Goal: Communication & Community: Answer question/provide support

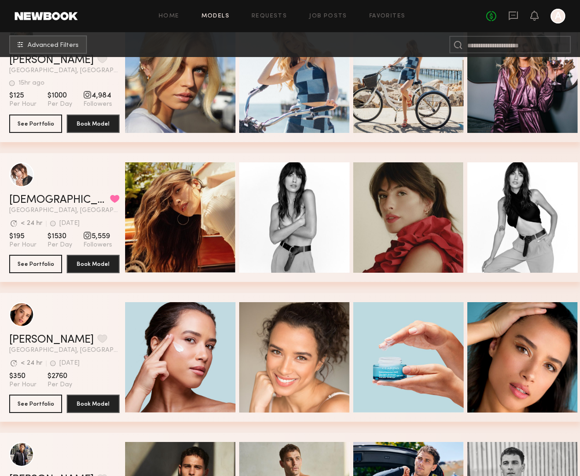
scroll to position [186, 0]
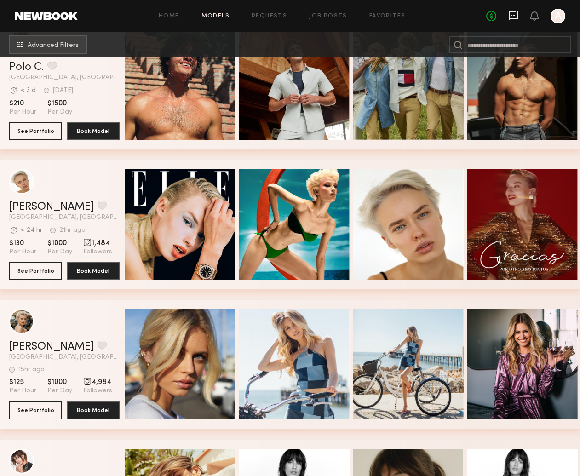
click at [513, 17] on icon at bounding box center [513, 16] width 10 height 10
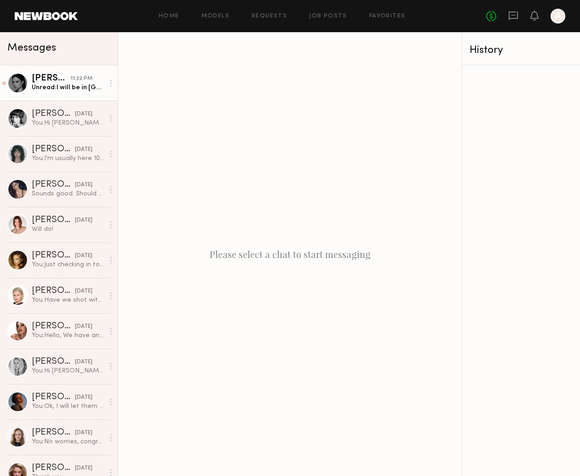
click at [48, 86] on div "Unread: I will be in [GEOGRAPHIC_DATA]! What’s your availability in September ?" at bounding box center [68, 87] width 72 height 9
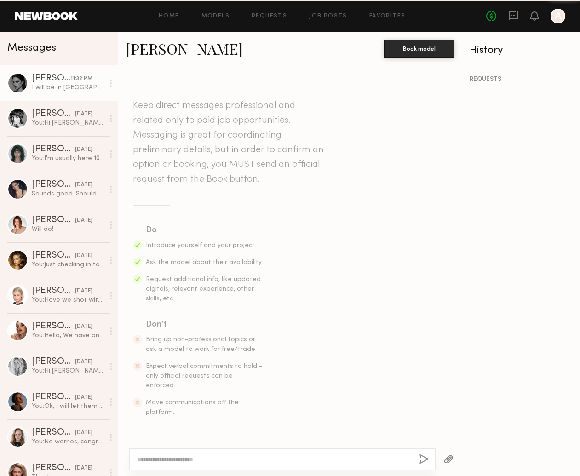
scroll to position [326, 0]
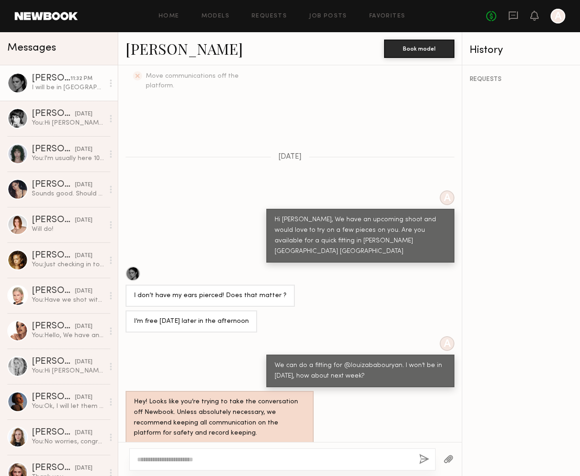
click at [214, 453] on div at bounding box center [282, 459] width 306 height 22
click at [201, 453] on div at bounding box center [282, 459] width 306 height 22
click at [205, 467] on div at bounding box center [282, 459] width 306 height 22
click at [274, 471] on div at bounding box center [289, 459] width 343 height 34
click at [271, 462] on textarea at bounding box center [274, 459] width 274 height 9
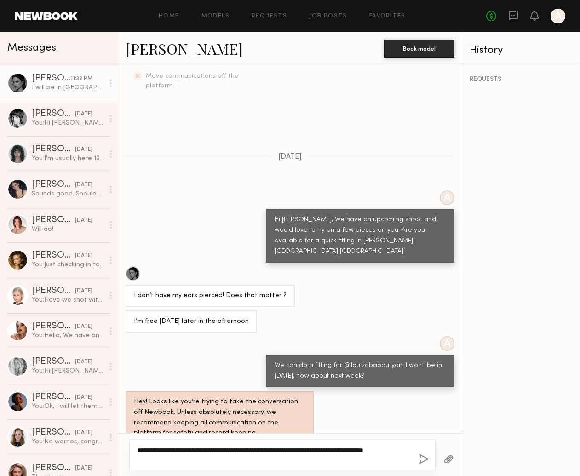
type textarea "**********"
click at [420, 459] on button "button" at bounding box center [424, 459] width 10 height 11
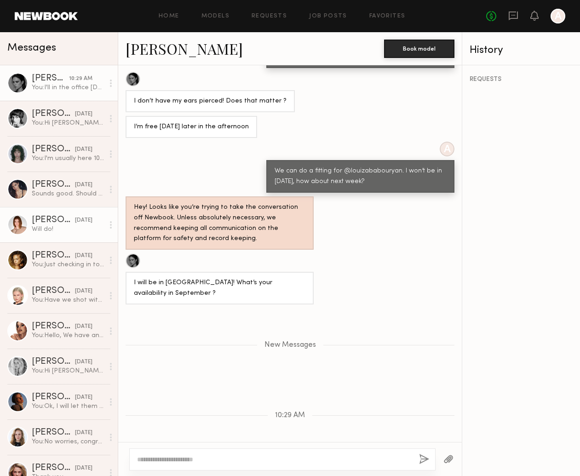
scroll to position [576, 0]
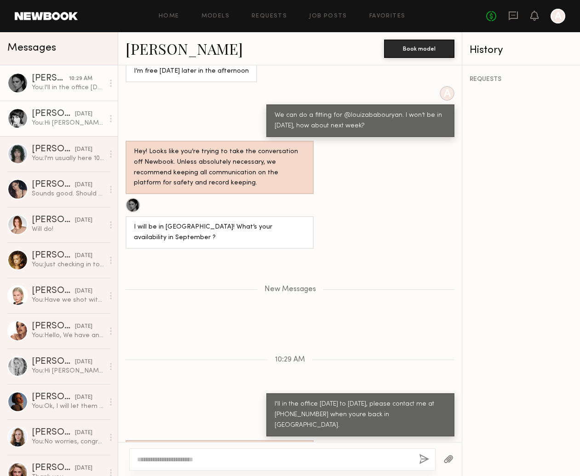
click at [53, 110] on div "[PERSON_NAME]" at bounding box center [53, 113] width 43 height 9
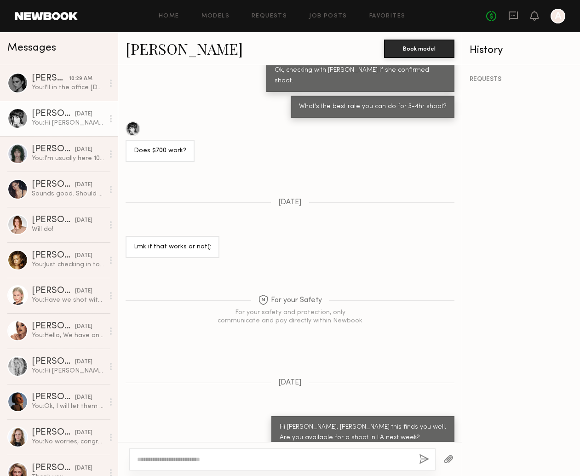
scroll to position [603, 0]
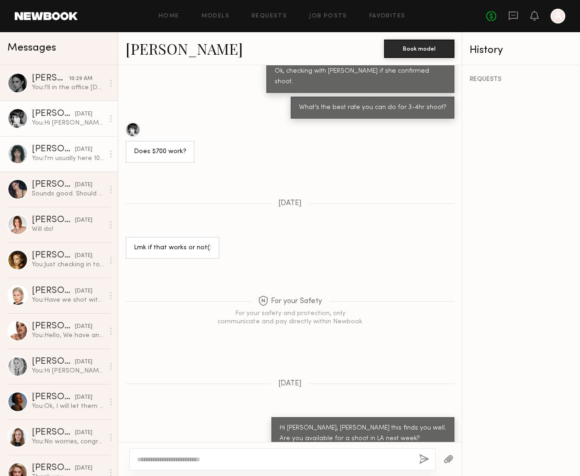
click at [50, 156] on div "You: I'm usually here 10-5 mon-fri, let me know what date/time works for you" at bounding box center [68, 158] width 72 height 9
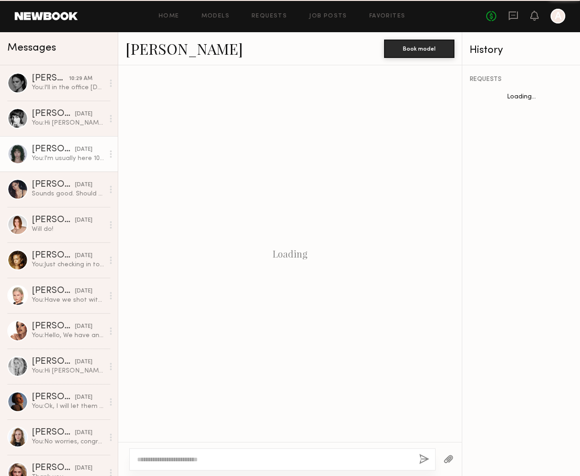
scroll to position [580, 0]
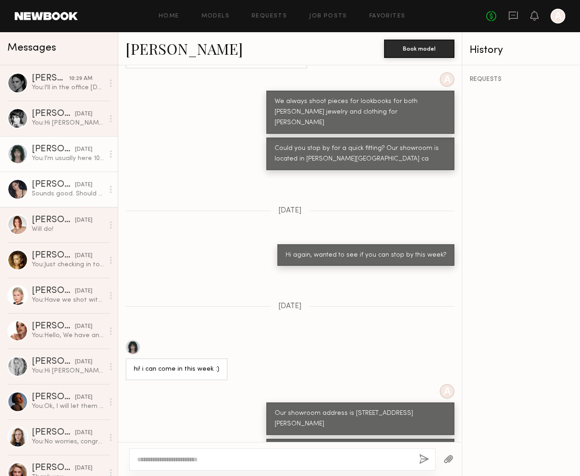
click at [36, 178] on link "[PERSON_NAME] [DATE] Sounds good. Should be there around 12:30" at bounding box center [59, 188] width 118 height 35
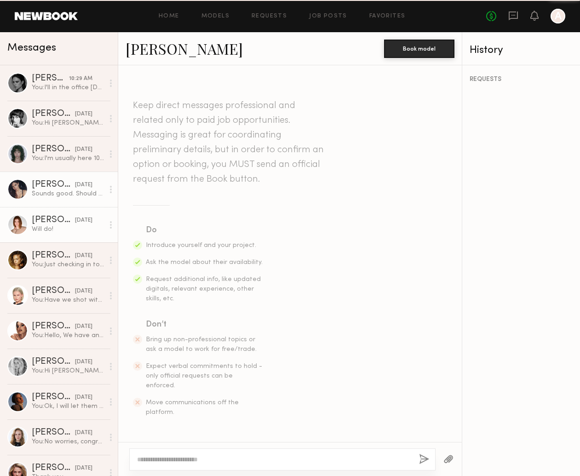
scroll to position [732, 0]
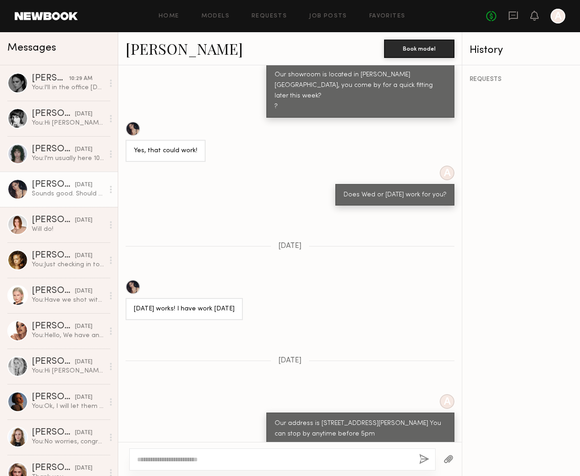
click at [170, 55] on link "[PERSON_NAME]" at bounding box center [183, 49] width 117 height 20
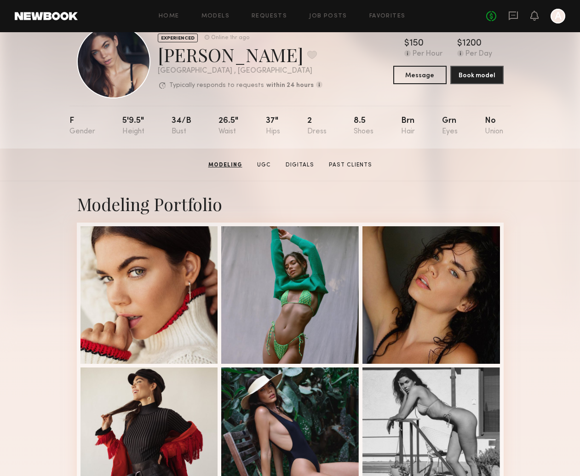
scroll to position [22, 0]
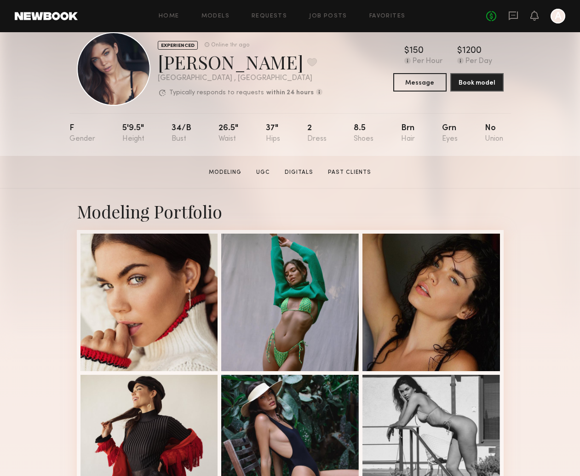
click at [390, 19] on div "Home Models Requests Job Posts Favorites Sign Out No fees up to $5,000 A" at bounding box center [321, 16] width 487 height 15
click at [274, 16] on link "Requests" at bounding box center [268, 16] width 35 height 6
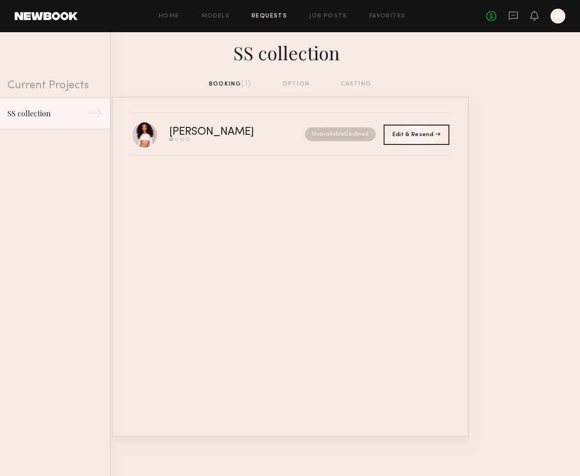
drag, startPoint x: 227, startPoint y: 84, endPoint x: 241, endPoint y: 85, distance: 14.3
click at [227, 84] on div "booking (1) option casting" at bounding box center [290, 84] width 162 height 10
click at [294, 86] on div "booking (1) option casting" at bounding box center [290, 84] width 162 height 10
click at [295, 83] on div "booking (1) option casting" at bounding box center [290, 84] width 162 height 10
click at [347, 82] on div "booking (1) option casting" at bounding box center [290, 84] width 162 height 10
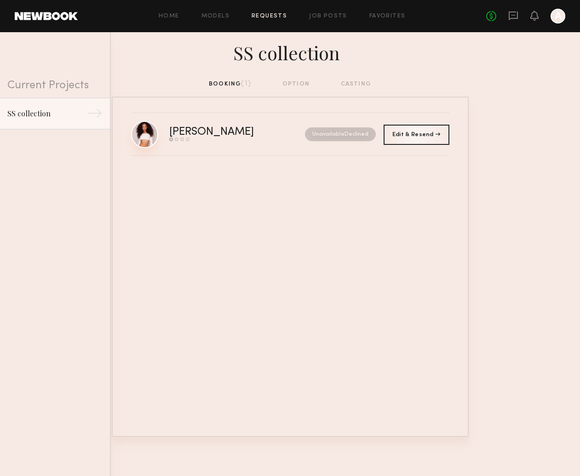
click at [148, 134] on link at bounding box center [144, 134] width 27 height 27
click at [213, 18] on link "Models" at bounding box center [215, 16] width 28 height 6
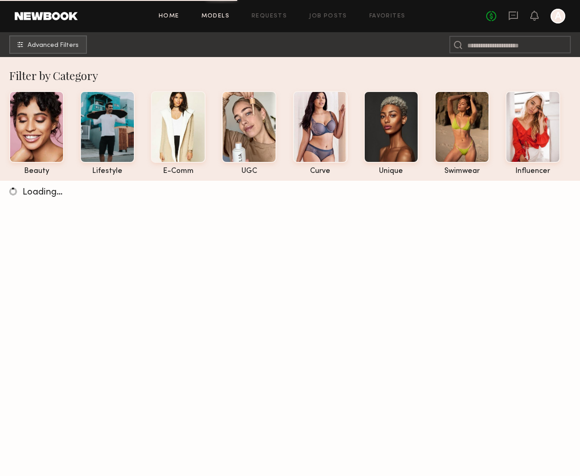
click at [162, 16] on link "Home" at bounding box center [169, 16] width 21 height 6
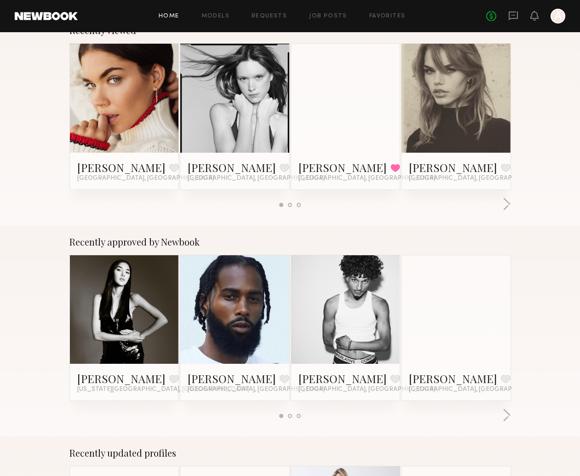
scroll to position [226, 0]
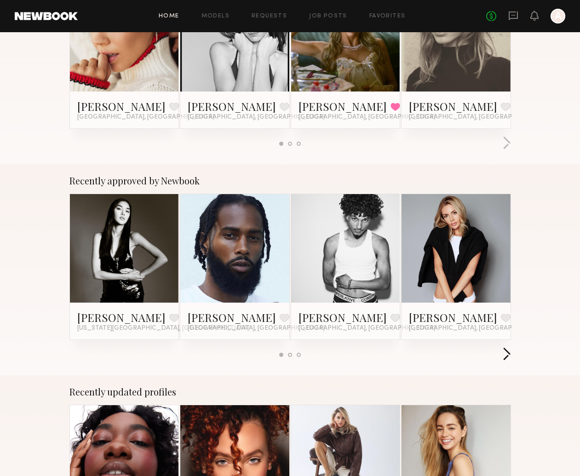
click at [503, 353] on button "button" at bounding box center [506, 354] width 9 height 15
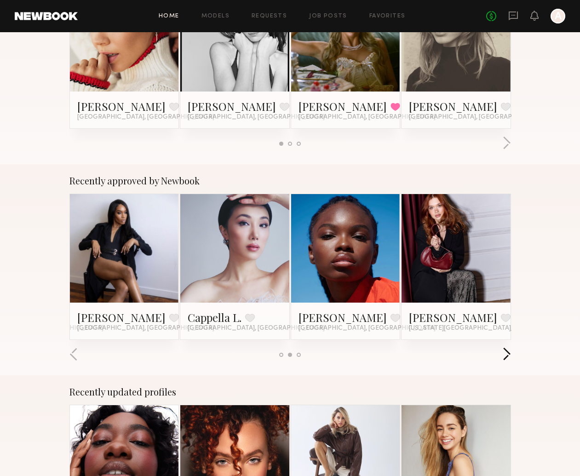
click at [503, 353] on button "button" at bounding box center [506, 354] width 9 height 15
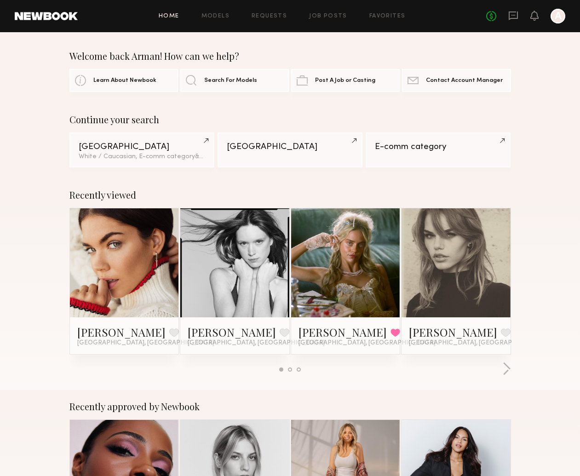
scroll to position [0, 0]
click at [251, 270] on link at bounding box center [235, 262] width 50 height 109
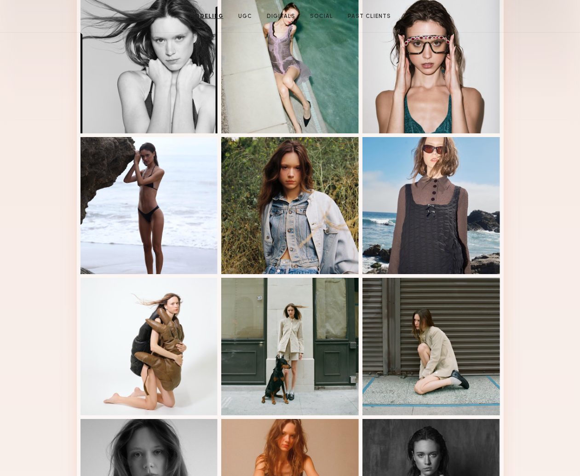
scroll to position [114, 0]
